Goal: Task Accomplishment & Management: Manage account settings

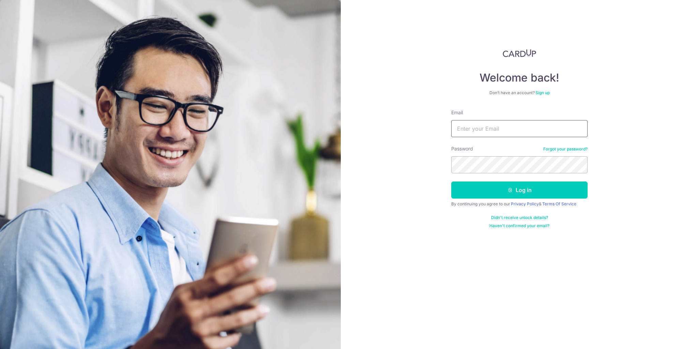
click at [534, 134] on input "Email" at bounding box center [519, 128] width 136 height 17
click at [397, 212] on div "Welcome back! Don’t have an account? Sign up Email Password Forgot your passwor…" at bounding box center [519, 174] width 357 height 349
click at [489, 129] on input "Email" at bounding box center [519, 128] width 136 height 17
type input "[EMAIL_ADDRESS][DOMAIN_NAME]"
click at [451, 181] on button "Log in" at bounding box center [519, 189] width 136 height 17
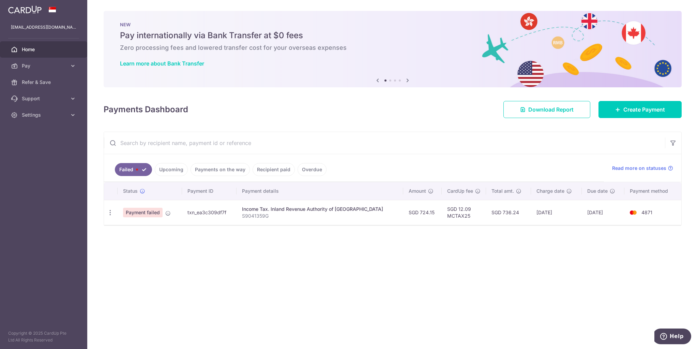
click at [144, 215] on td "Payment failed" at bounding box center [150, 212] width 64 height 25
click at [152, 212] on span "Payment failed" at bounding box center [143, 213] width 40 height 10
click at [154, 215] on span "Payment failed" at bounding box center [143, 213] width 40 height 10
click at [156, 212] on span "Payment failed" at bounding box center [143, 213] width 40 height 10
drag, startPoint x: 252, startPoint y: 214, endPoint x: 216, endPoint y: 215, distance: 36.1
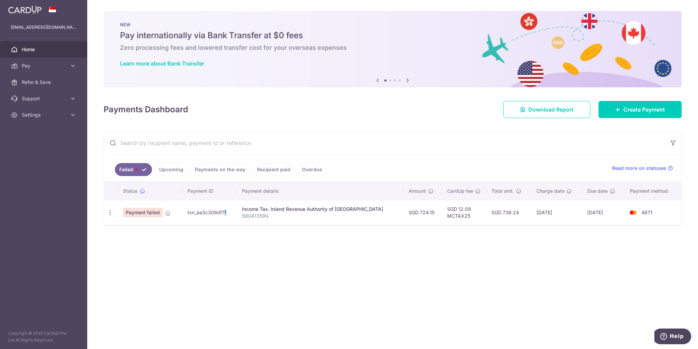
click at [216, 215] on td "txn_ea3c309df7f" at bounding box center [209, 212] width 55 height 25
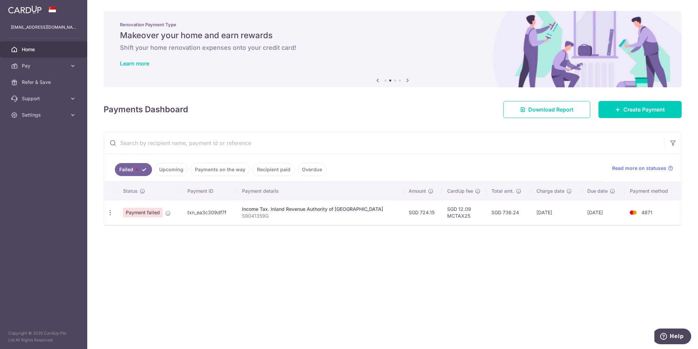
click at [303, 174] on link "Overdue" at bounding box center [311, 169] width 29 height 13
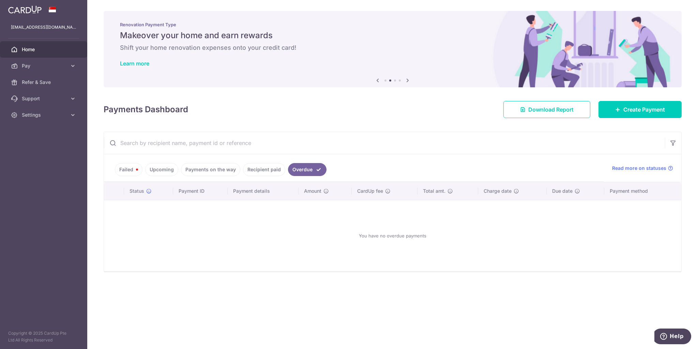
click at [121, 169] on link "Failed" at bounding box center [129, 169] width 28 height 13
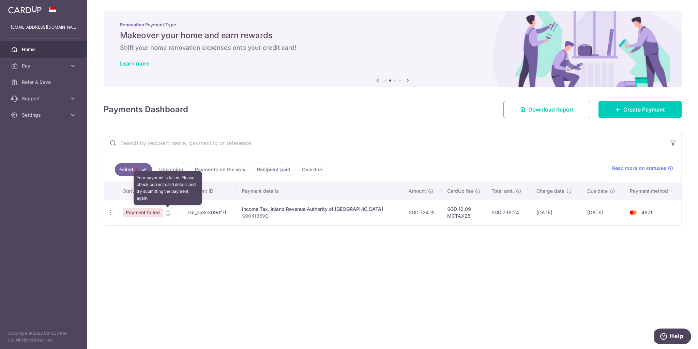
click at [167, 213] on icon at bounding box center [167, 212] width 5 height 5
click at [112, 209] on icon "button" at bounding box center [110, 212] width 7 height 7
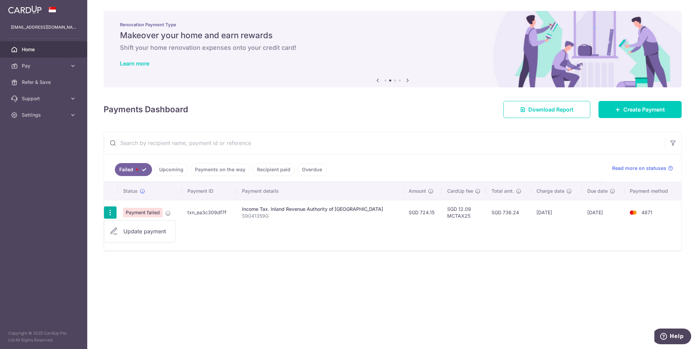
click at [138, 231] on span "Update payment" at bounding box center [146, 231] width 46 height 8
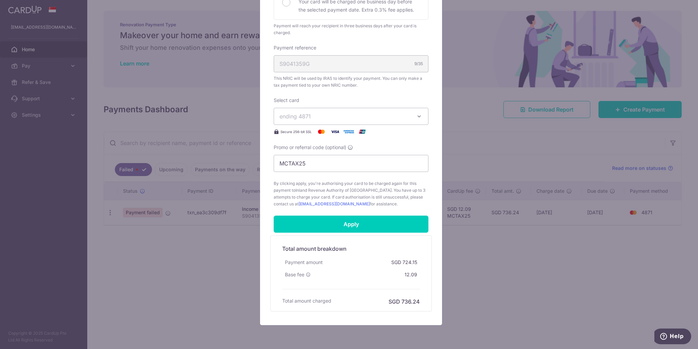
scroll to position [191, 0]
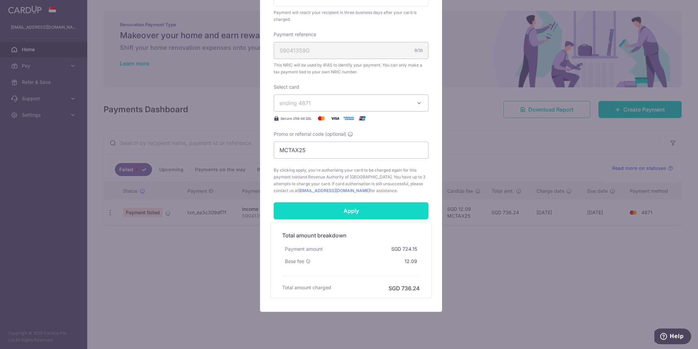
click at [373, 213] on input "Apply" at bounding box center [351, 210] width 155 height 17
